Goal: Task Accomplishment & Management: Use online tool/utility

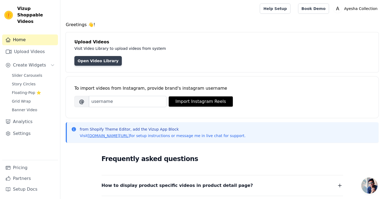
click at [89, 56] on link "Open Video Library" at bounding box center [97, 61] width 47 height 10
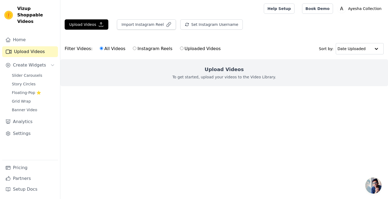
click at [220, 74] on div "Upload Videos To get started, upload your videos to the Video Library." at bounding box center [224, 72] width 328 height 27
click at [95, 23] on button "Upload Videos" at bounding box center [87, 24] width 44 height 10
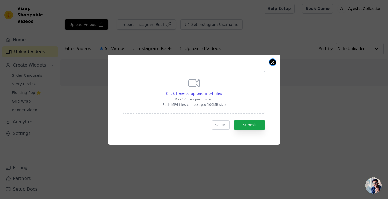
click at [270, 62] on button "Close modal" at bounding box center [273, 62] width 6 height 6
